Goal: Task Accomplishment & Management: Manage account settings

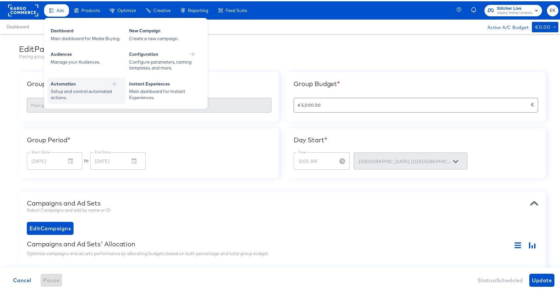
click at [82, 89] on div "Setup and control automated actions." at bounding box center [83, 93] width 65 height 12
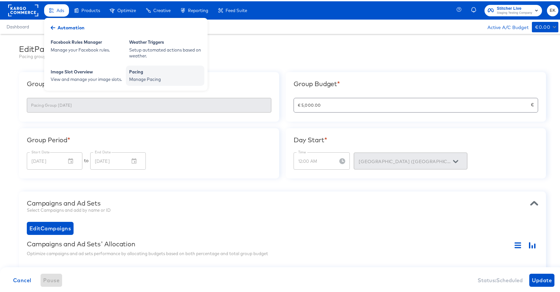
click at [151, 75] on div "Manage Pacing" at bounding box center [165, 78] width 72 height 6
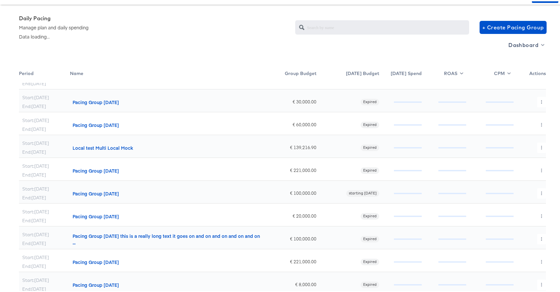
scroll to position [32, 0]
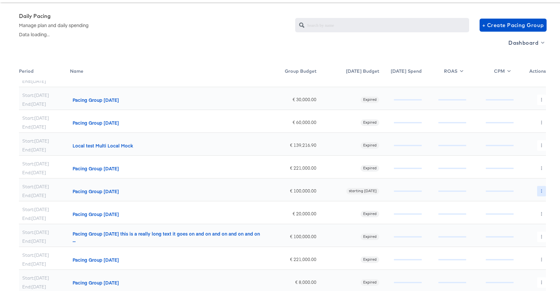
click at [540, 190] on icon "button" at bounding box center [542, 190] width 4 height 4
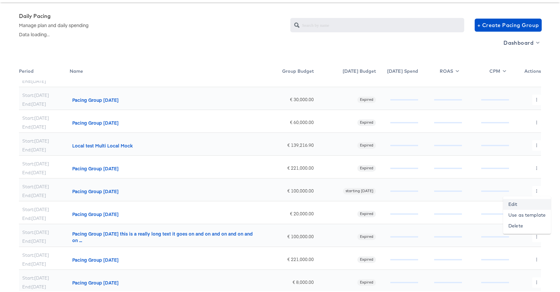
click at [518, 204] on link "Edit" at bounding box center [527, 203] width 48 height 11
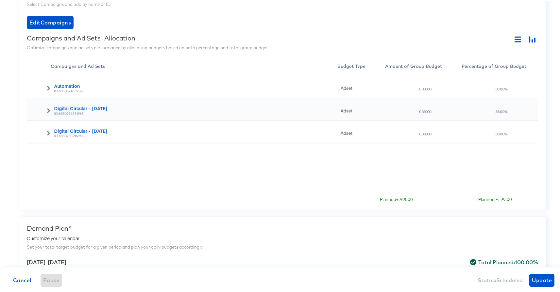
scroll to position [201, 0]
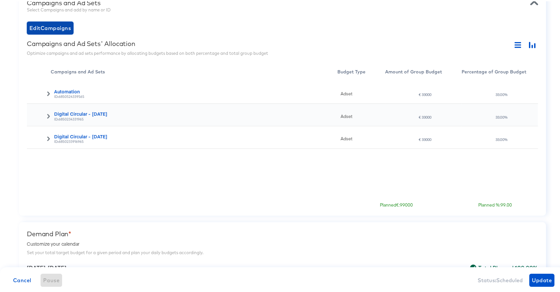
click at [53, 27] on span "Edit Campaigns" at bounding box center [50, 26] width 42 height 9
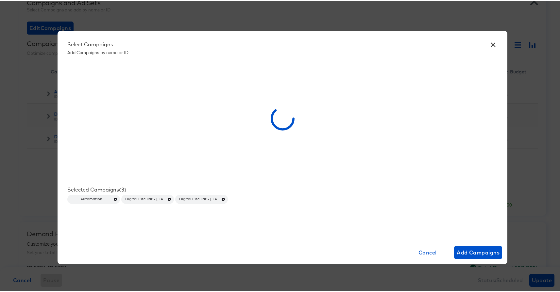
click at [489, 43] on button "×" at bounding box center [493, 42] width 12 height 12
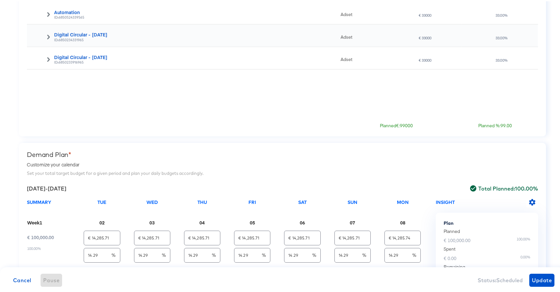
scroll to position [328, 0]
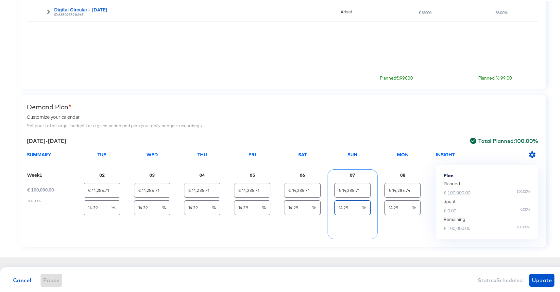
drag, startPoint x: 346, startPoint y: 207, endPoint x: 336, endPoint y: 206, distance: 10.5
click at [336, 206] on input "14.29" at bounding box center [348, 204] width 27 height 14
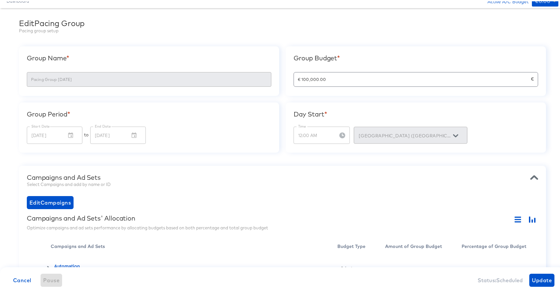
scroll to position [0, 0]
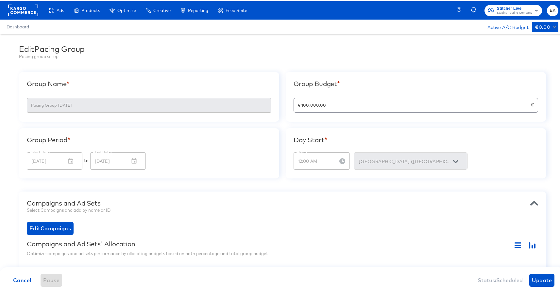
click at [334, 100] on input "€ 100,000.00" at bounding box center [412, 101] width 237 height 14
drag, startPoint x: 334, startPoint y: 100, endPoint x: 320, endPoint y: 101, distance: 14.1
click at [320, 101] on input "€ 100,000.00" at bounding box center [412, 101] width 237 height 14
drag, startPoint x: 333, startPoint y: 103, endPoint x: 288, endPoint y: 102, distance: 45.1
click at [288, 102] on div "Group Budget * € 100,000.00 €" at bounding box center [416, 96] width 260 height 50
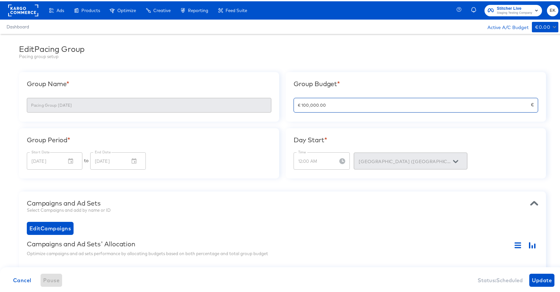
click at [338, 107] on input "€ 100,000.00" at bounding box center [412, 101] width 237 height 14
drag, startPoint x: 335, startPoint y: 107, endPoint x: 303, endPoint y: 107, distance: 32.4
click at [303, 107] on input "€ 100,000.00" at bounding box center [412, 101] width 237 height 14
drag, startPoint x: 333, startPoint y: 106, endPoint x: 279, endPoint y: 105, distance: 54.6
click at [279, 105] on div "Group Name * Pacing Group 2025-09-01 Group Budget * € 100,000.00 € Group Period…" at bounding box center [282, 124] width 527 height 107
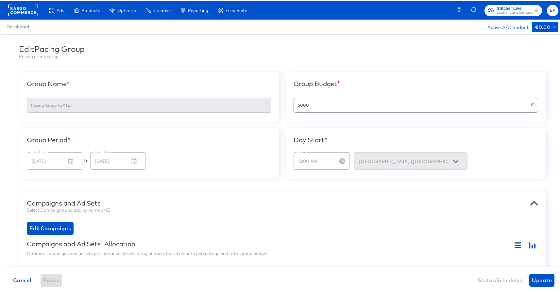
click at [202, 158] on div "Start Date Sep 02, 2025 Start Date to End Date Sep 08, 2025 End Date" at bounding box center [149, 160] width 244 height 18
type input "€ 5,000.00"
type input "€ 714.29"
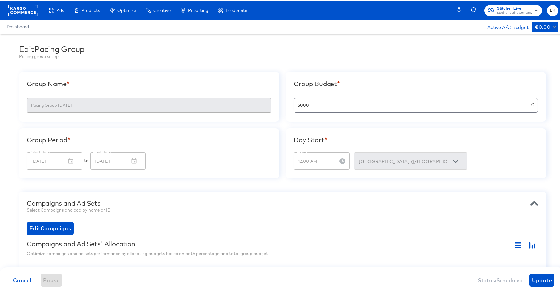
type input "€ 714.29"
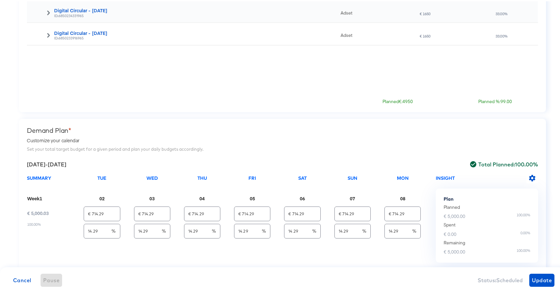
scroll to position [328, 0]
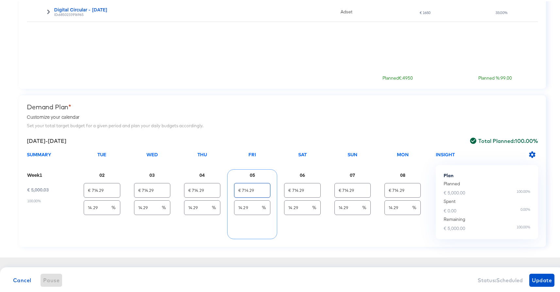
drag, startPoint x: 256, startPoint y: 190, endPoint x: 237, endPoint y: 190, distance: 19.3
click at [237, 190] on input "€ 714.29" at bounding box center [252, 187] width 36 height 14
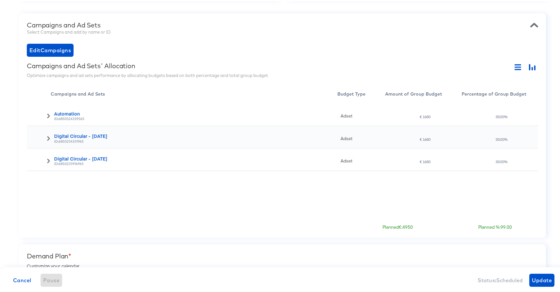
scroll to position [174, 0]
